Goal: Navigation & Orientation: Find specific page/section

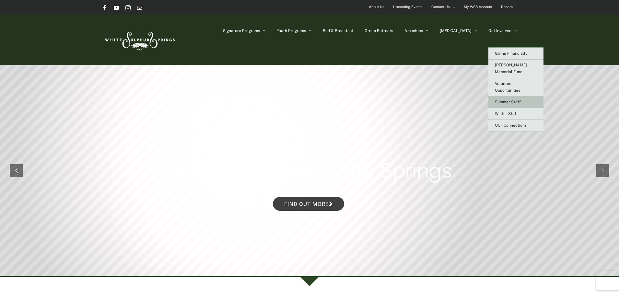
click at [514, 100] on span "Summer Staff" at bounding box center [508, 102] width 26 height 5
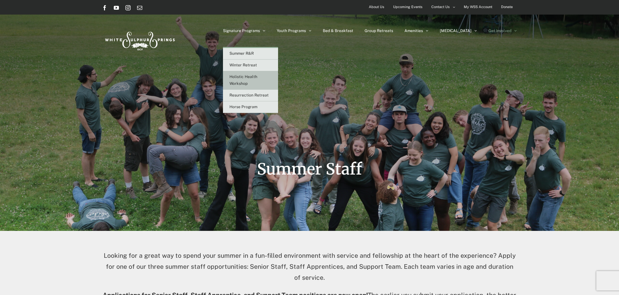
click at [257, 77] on span "Holistic Health Workshop" at bounding box center [244, 80] width 28 height 11
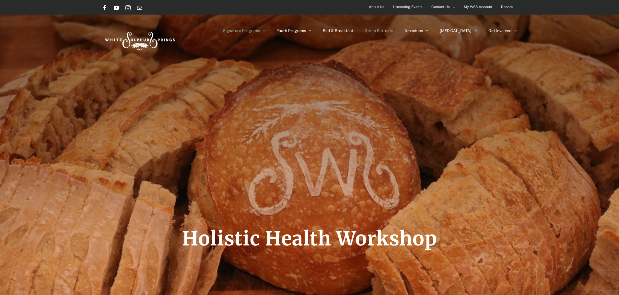
click at [393, 29] on span "Group Retreats" at bounding box center [379, 31] width 29 height 4
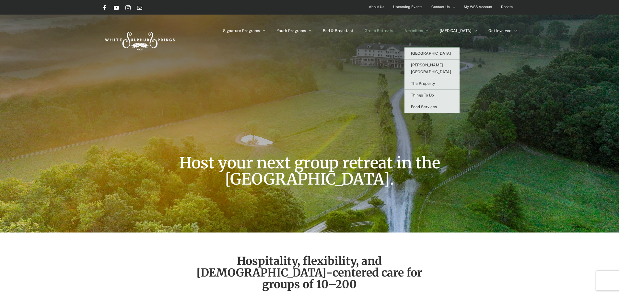
click at [423, 29] on span "Amenities" at bounding box center [414, 31] width 18 height 4
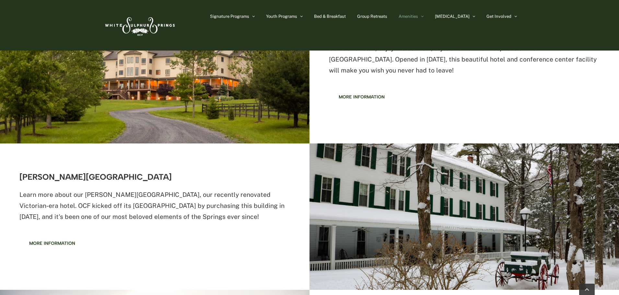
scroll to position [292, 0]
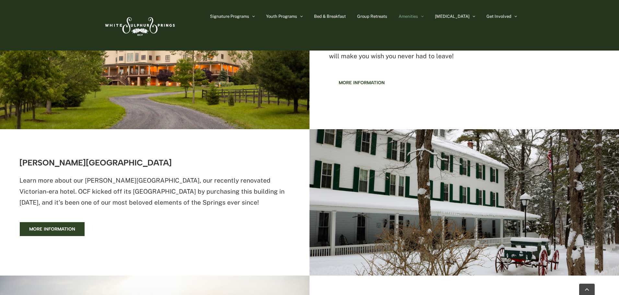
click at [48, 231] on span "More information" at bounding box center [52, 230] width 46 height 6
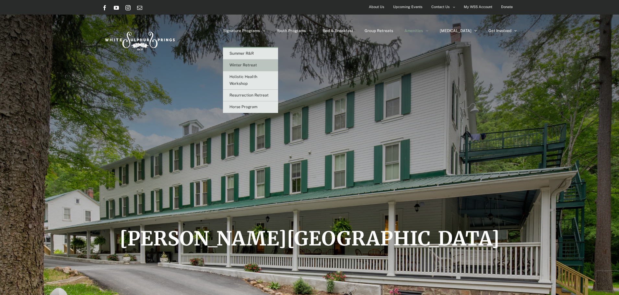
click at [257, 64] on span "Winter Retreat" at bounding box center [244, 65] width 28 height 5
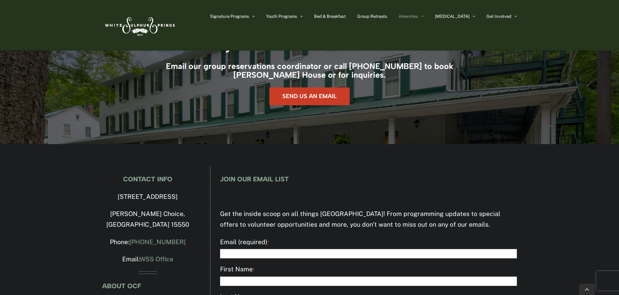
scroll to position [1431, 0]
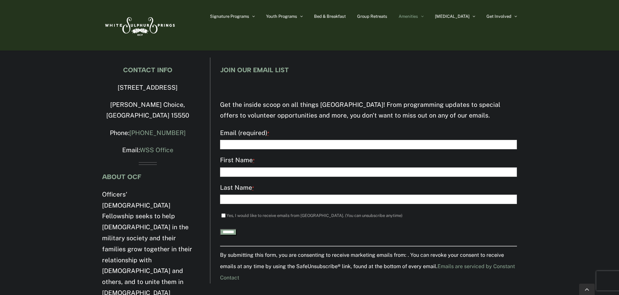
click at [111, 82] on p "[STREET_ADDRESS]" at bounding box center [147, 87] width 91 height 11
drag, startPoint x: 111, startPoint y: 77, endPoint x: 184, endPoint y: 78, distance: 72.7
click at [184, 82] on p "[STREET_ADDRESS]" at bounding box center [147, 87] width 91 height 11
copy p "[STREET_ADDRESS]"
drag, startPoint x: 190, startPoint y: 12, endPoint x: 195, endPoint y: 13, distance: 4.3
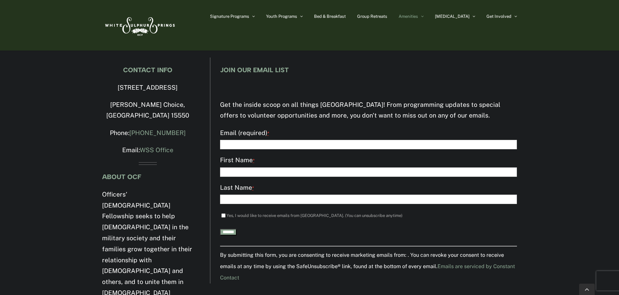
click at [191, 12] on div "Signature Programs Summer R&R Winter Retreat Holistic Health Workshop Resurrect…" at bounding box center [309, 25] width 415 height 51
